Goal: Book appointment/travel/reservation

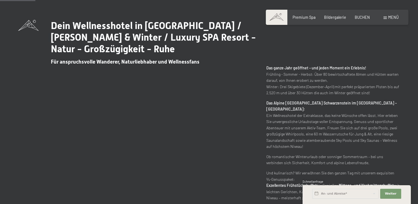
scroll to position [221, 0]
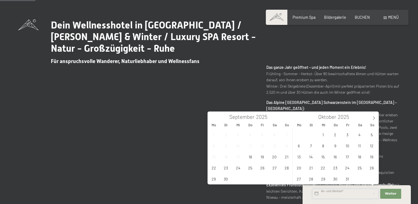
click at [348, 193] on input "text" at bounding box center [345, 194] width 66 height 10
click at [374, 118] on icon at bounding box center [374, 118] width 4 height 4
click at [372, 148] on span "14" at bounding box center [372, 145] width 11 height 11
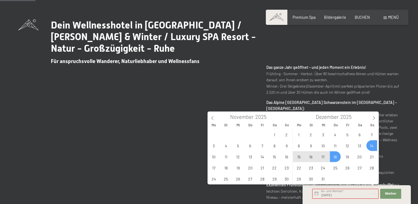
click at [337, 161] on span "18" at bounding box center [335, 156] width 11 height 11
type input "So. 14.12.2025 - Do. 18.12.2025"
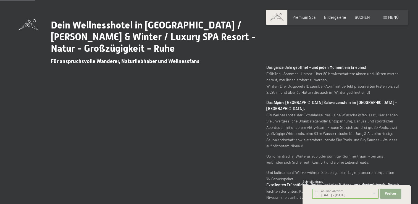
click at [396, 195] on button "Weiter Adressfelder ausblenden" at bounding box center [390, 194] width 21 height 10
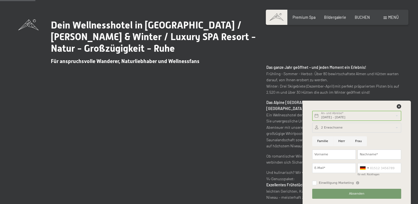
click at [284, 19] on span at bounding box center [277, 17] width 22 height 15
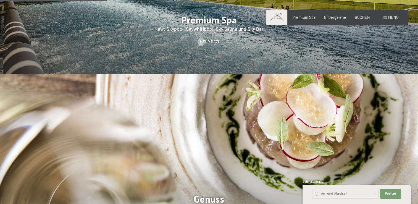
scroll to position [802, 0]
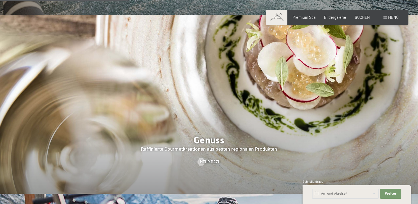
click at [364, 20] on div "Premium Spa Bildergalerie BUCHEN" at bounding box center [327, 18] width 103 height 6
click at [365, 16] on span "BUCHEN" at bounding box center [362, 16] width 15 height 5
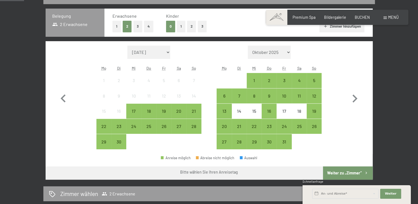
scroll to position [138, 0]
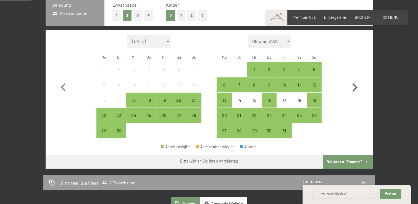
drag, startPoint x: 347, startPoint y: 85, endPoint x: 354, endPoint y: 85, distance: 6.6
click at [347, 85] on icon "button" at bounding box center [355, 88] width 16 height 16
select select "[DATE]"
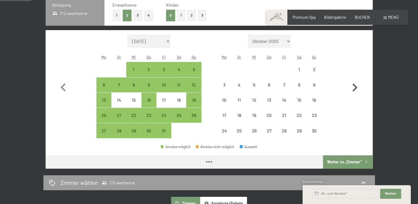
click at [354, 85] on icon "button" at bounding box center [355, 88] width 5 height 8
select select "2025-11-01"
select select "2025-12-01"
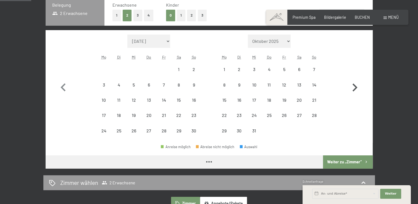
select select "2025-11-01"
select select "2025-12-01"
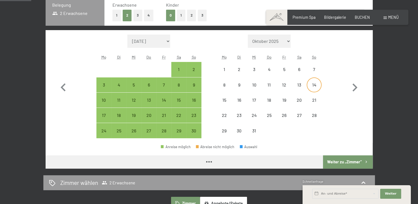
select select "2025-11-01"
select select "2025-12-01"
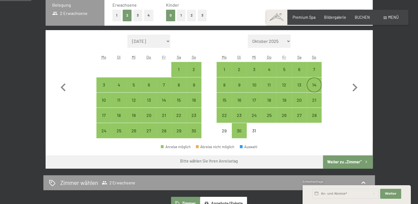
click at [316, 84] on div "14" at bounding box center [314, 90] width 14 height 14
select select "2025-11-01"
select select "2025-12-01"
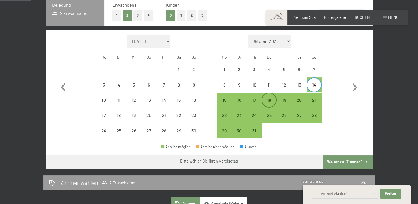
click at [272, 101] on div "18" at bounding box center [269, 105] width 14 height 14
select select "2025-11-01"
select select "2025-12-01"
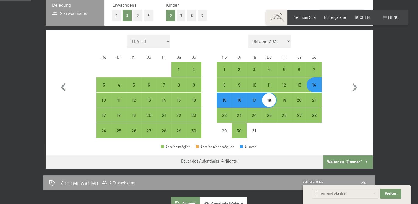
click at [340, 166] on button "Weiter zu „Zimmer“" at bounding box center [347, 161] width 49 height 13
select select "2025-11-01"
select select "2025-12-01"
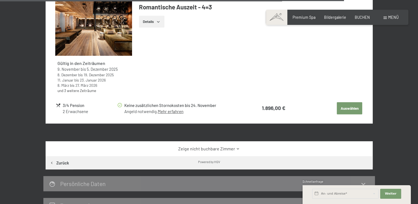
scroll to position [1554, 0]
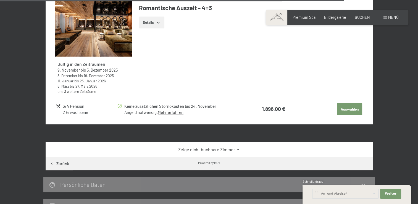
click at [219, 147] on link "Zeige nicht buchbare Zimmer" at bounding box center [209, 150] width 308 height 6
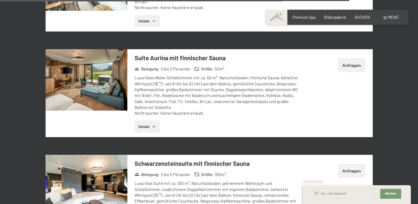
scroll to position [2151, 0]
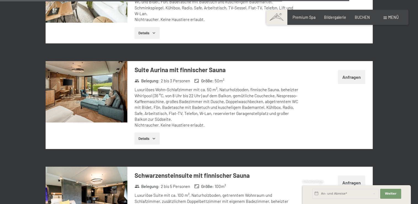
click at [147, 132] on button "Details" at bounding box center [147, 138] width 25 height 12
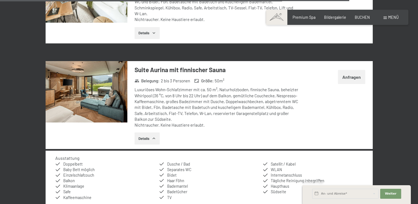
click at [342, 70] on button "Anfragen" at bounding box center [351, 77] width 27 height 14
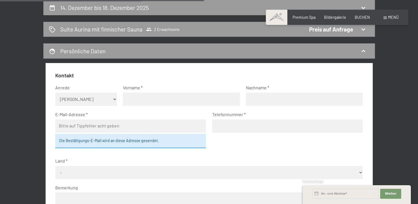
click at [159, 99] on input "text" at bounding box center [181, 99] width 117 height 13
type input "Florian"
type input "Manhardt"
type input "f.manhardt@me.com"
type input "06601808988"
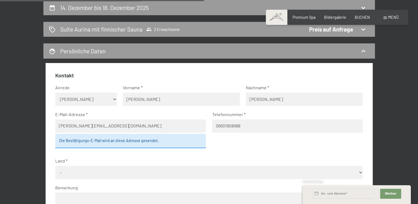
select select "AUT"
click at [154, 145] on div "Die Bestätigungs-E-Mail wird an diese Adresse gesendet." at bounding box center [130, 141] width 151 height 14
click at [154, 143] on div "Die Bestätigungs-E-Mail wird an diese Adresse gesendet." at bounding box center [130, 141] width 151 height 14
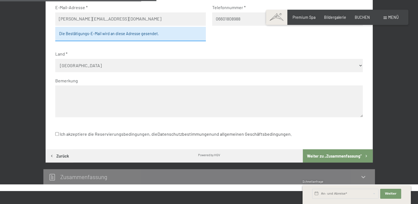
scroll to position [227, 0]
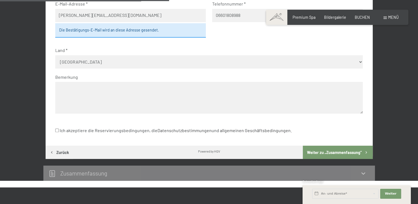
click at [57, 127] on label "Ich akzeptiere die Reservierungsbedingungen, die Datenschutzbestimmungen und al…" at bounding box center [173, 130] width 237 height 11
click at [57, 129] on input "Ich akzeptiere die Reservierungsbedingungen, die Datenschutzbestimmungen und al…" at bounding box center [57, 131] width 4 height 4
checkbox input "true"
click at [345, 155] on button "Weiter zu „Zusammen­fassung“" at bounding box center [338, 152] width 70 height 13
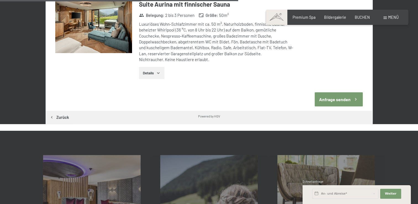
scroll to position [337, 0]
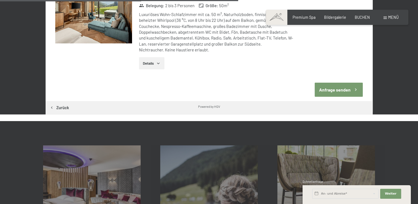
click at [340, 83] on button "Anfrage senden" at bounding box center [339, 90] width 48 height 14
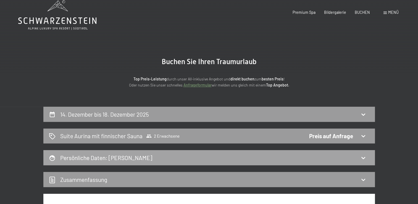
scroll to position [0, 0]
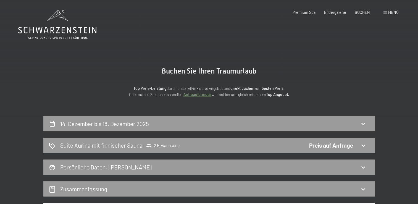
click at [74, 30] on icon at bounding box center [57, 25] width 78 height 30
